Goal: Register for event/course

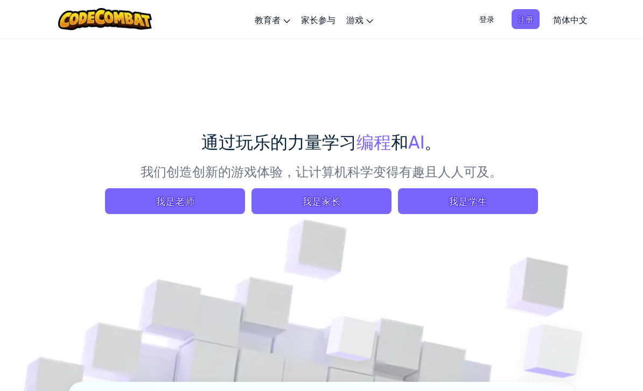
click at [493, 200] on span "我是学生" at bounding box center [468, 201] width 140 height 26
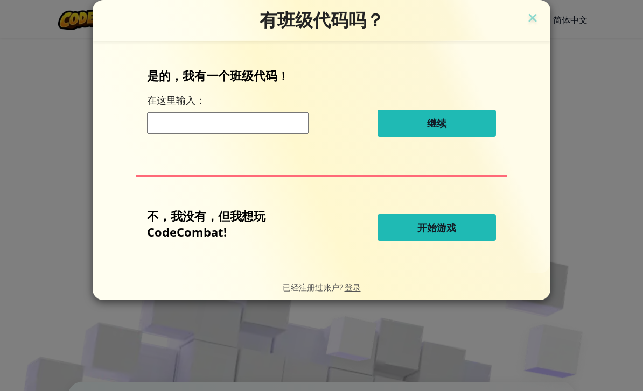
click at [462, 232] on button "开始游戏" at bounding box center [436, 227] width 118 height 27
click at [451, 234] on span "开始游戏" at bounding box center [436, 227] width 39 height 13
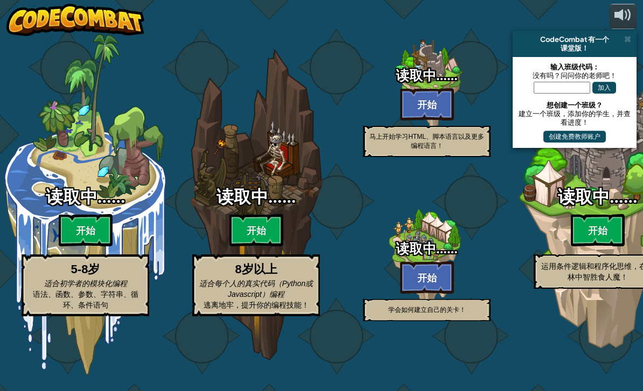
click at [443, 233] on div at bounding box center [427, 258] width 86 height 171
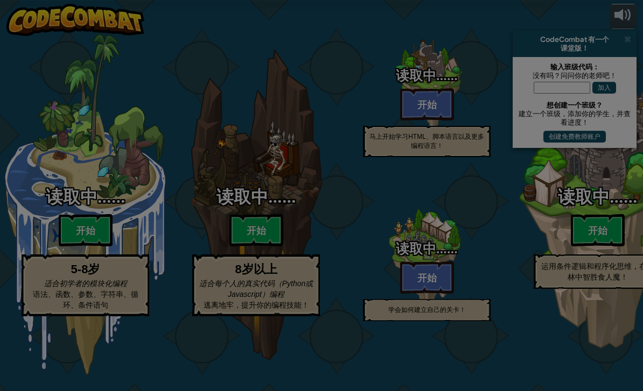
select select "zh-HANS"
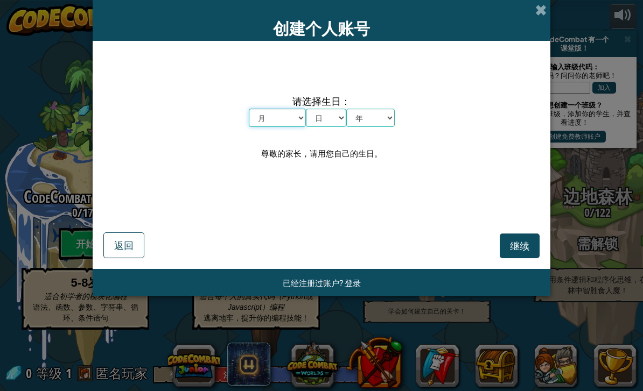
click at [287, 125] on select "月 一月 二月 三月 四月 五月 六月 七月 八月 九月 十月 十一月 十二月" at bounding box center [277, 118] width 57 height 18
select select "6"
click at [339, 115] on select "日 1 2 3 4 5 6 7 8 9 10 11 12 13 14 15 16 17 18 19 20 21 22 23 24 25 26 27 28 29…" at bounding box center [326, 118] width 40 height 18
click at [333, 119] on select "日 1 2 3 4 5 6 7 8 9 10 11 12 13 14 15 16 17 18 19 20 21 22 23 24 25 26 27 28 29…" at bounding box center [326, 118] width 40 height 18
select select "10"
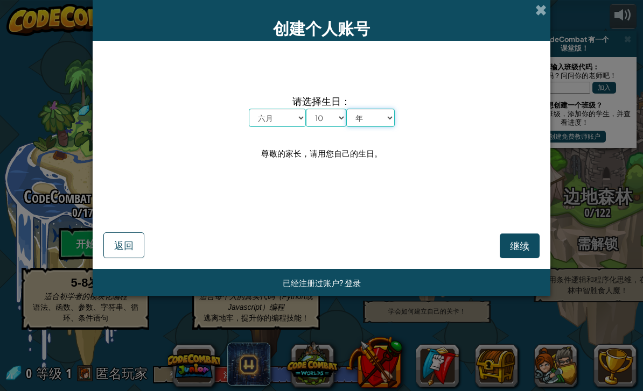
click at [380, 124] on select "年 2025 2024 2023 2022 2021 2020 2019 2018 2017 2016 2015 2014 2013 2012 2011 20…" at bounding box center [370, 118] width 48 height 18
click at [387, 124] on select "年 2025 2024 2023 2022 2021 2020 2019 2018 2017 2016 2015 2014 2013 2012 2011 20…" at bounding box center [370, 118] width 48 height 18
select select "2007"
click at [509, 240] on button "继续" at bounding box center [520, 246] width 40 height 25
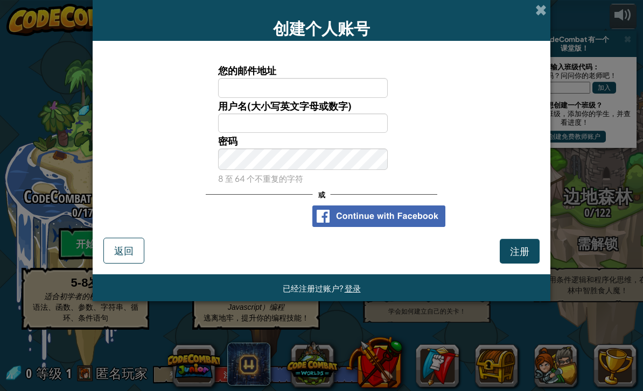
click at [290, 216] on div "使用 Google 账号登录。在新标签页中打开" at bounding box center [249, 217] width 103 height 24
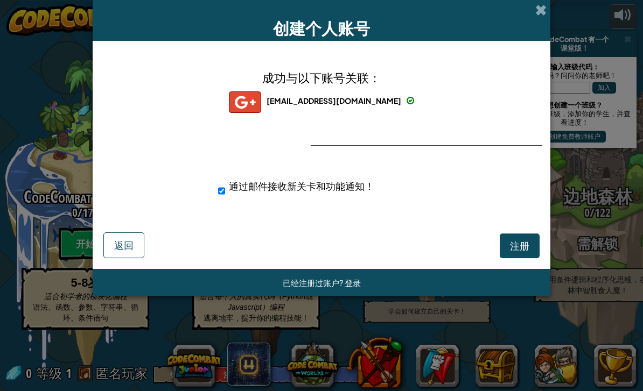
click at [516, 240] on span "注册" at bounding box center [519, 246] width 19 height 12
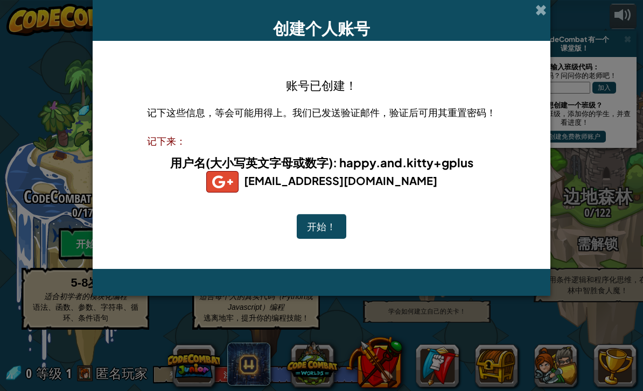
click at [331, 227] on button "开始！" at bounding box center [322, 226] width 50 height 25
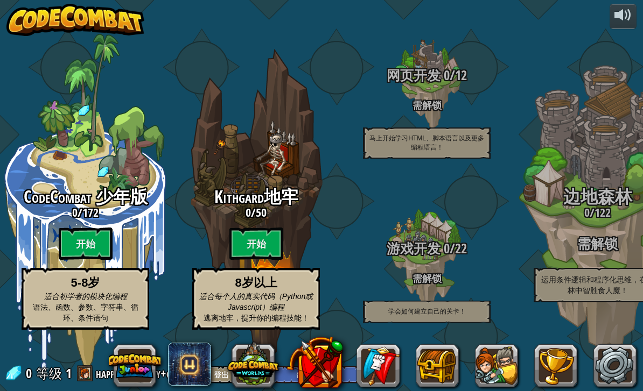
select select "zh-HANS"
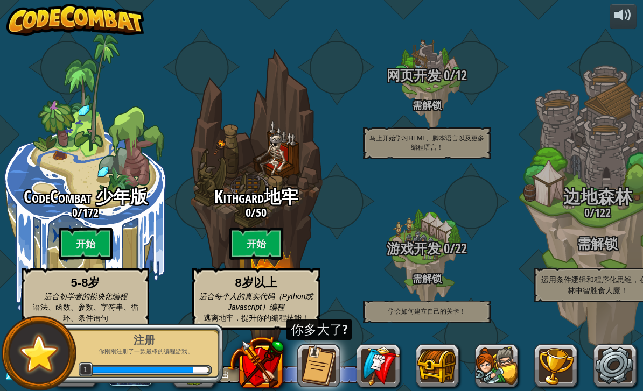
click at [264, 366] on button at bounding box center [255, 362] width 57 height 57
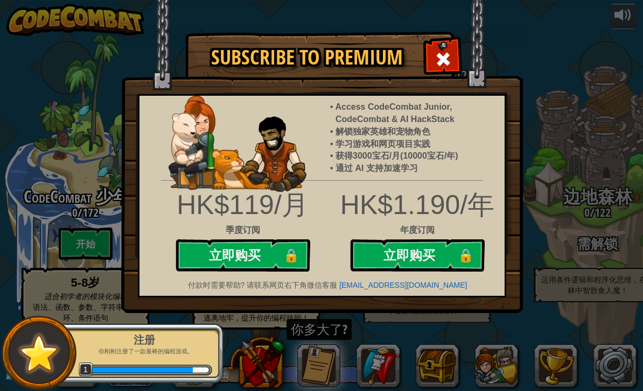
click at [461, 47] on img at bounding box center [322, 156] width 402 height 313
click at [444, 64] on span at bounding box center [442, 59] width 17 height 17
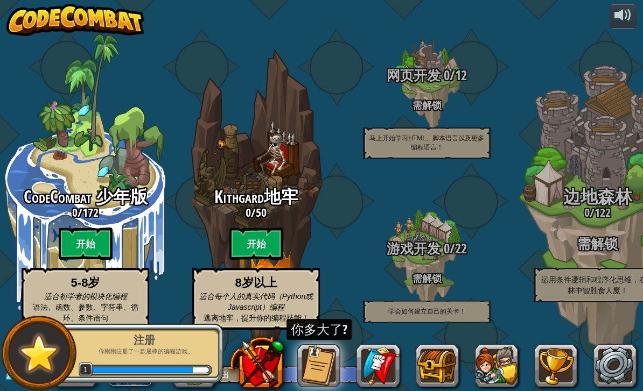
click at [326, 331] on div "你多大了?" at bounding box center [318, 330] width 65 height 22
click at [323, 356] on button at bounding box center [318, 366] width 43 height 43
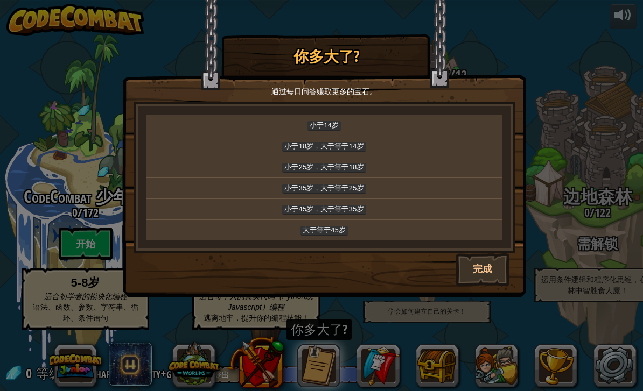
click at [425, 163] on p "小于25岁，大于等于18岁" at bounding box center [324, 168] width 348 height 12
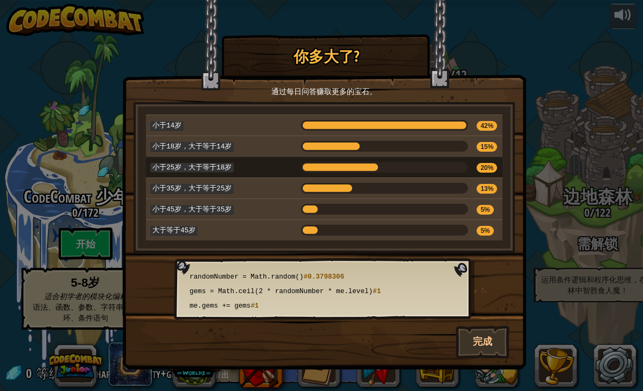
click at [258, 303] on span "#1" at bounding box center [254, 307] width 8 height 8
click at [487, 334] on button "完成" at bounding box center [482, 342] width 54 height 32
